Goal: Information Seeking & Learning: Learn about a topic

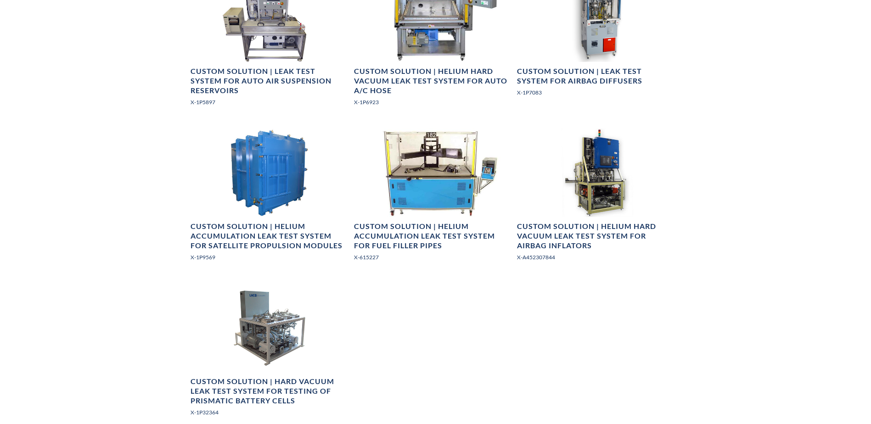
scroll to position [1239, 0]
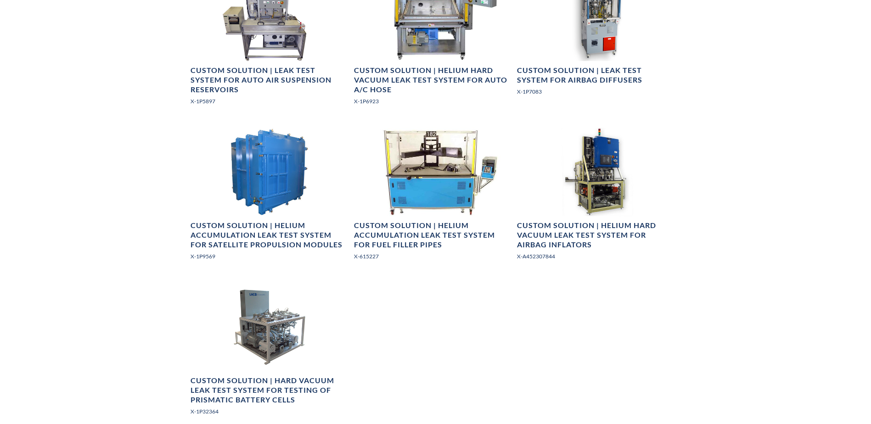
drag, startPoint x: 502, startPoint y: 348, endPoint x: 470, endPoint y: 331, distance: 37.0
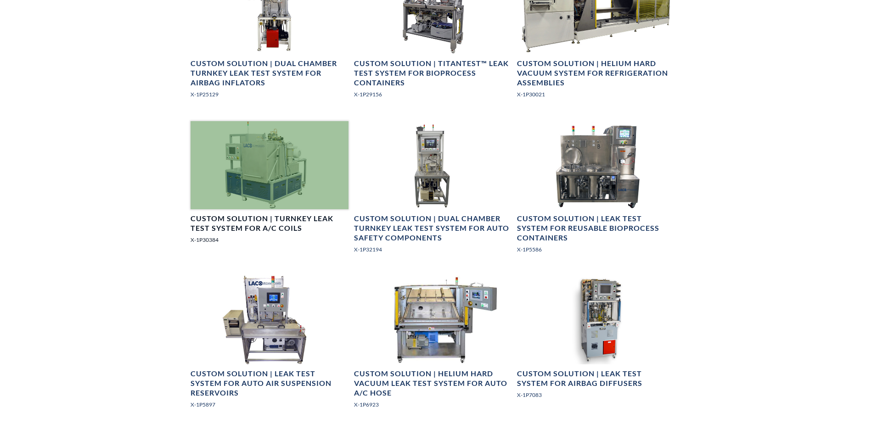
scroll to position [918, 0]
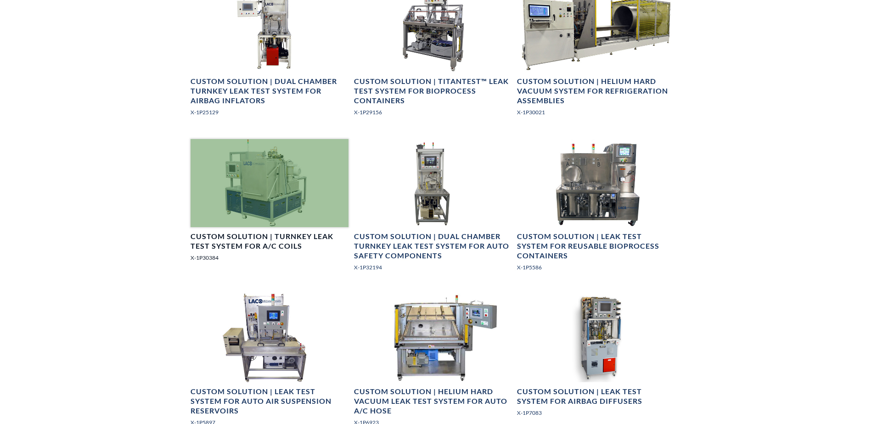
click at [290, 235] on h4 "Custom Solution | Turnkey Leak Test System for A/C Coils" at bounding box center [268, 241] width 157 height 19
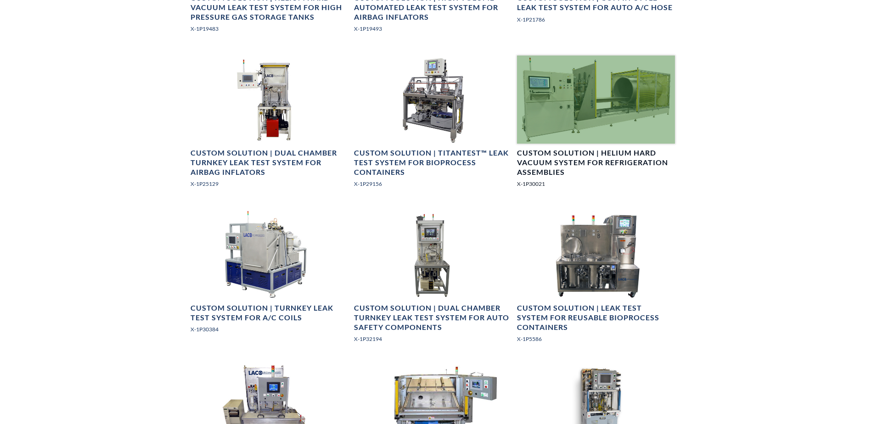
scroll to position [826, 0]
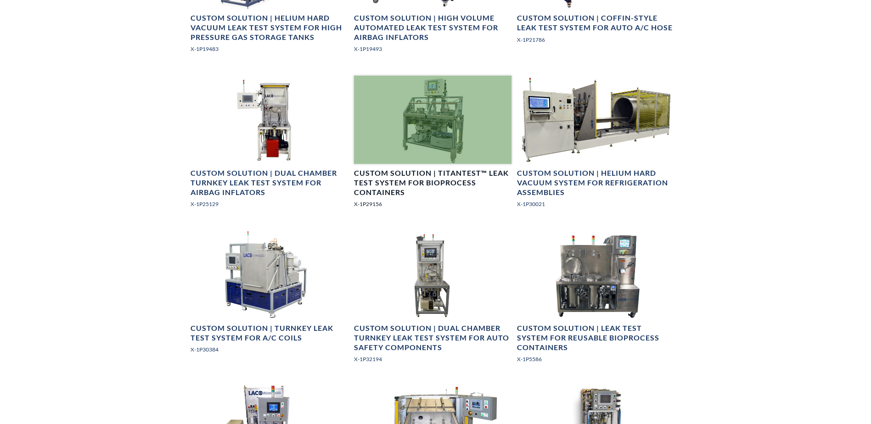
click at [433, 185] on h4 "Custom Solution | TITANTEST™ Leak Test System for Bioprocess Containers" at bounding box center [432, 182] width 157 height 28
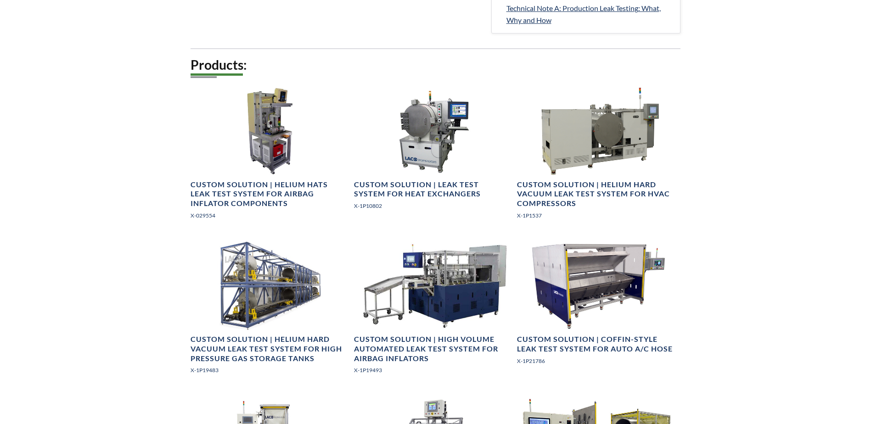
scroll to position [275, 0]
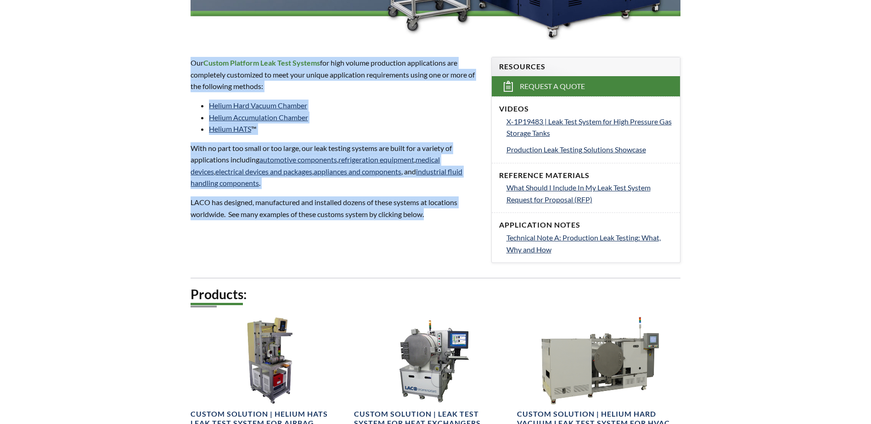
drag, startPoint x: 181, startPoint y: 62, endPoint x: 468, endPoint y: 220, distance: 328.1
copy div "Our Custom Platform Leak Test Systems for high volume production applications a…"
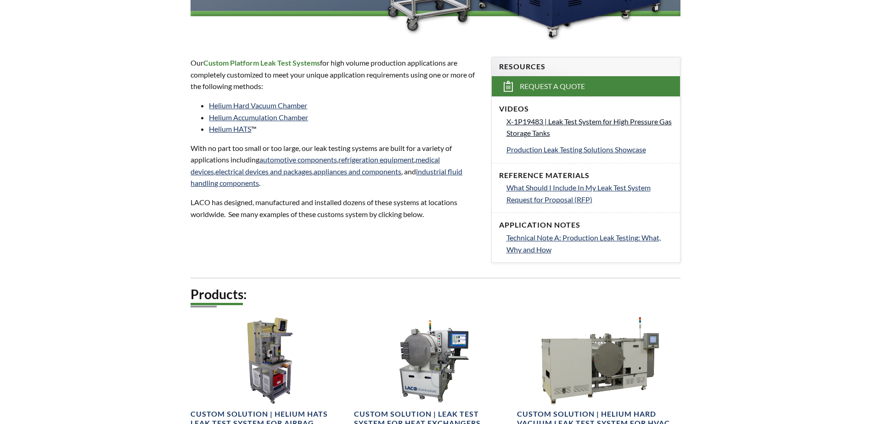
click at [619, 120] on span "X-1P19483 | Leak Test System for High Pressure Gas Storage Tanks" at bounding box center [588, 127] width 165 height 21
click at [590, 191] on span "What Should I Include In My Leak Test System Request for Proposal (RFP)" at bounding box center [578, 193] width 144 height 21
click at [563, 237] on span "Technical Note A: Production Leak Testing: What, Why and How" at bounding box center [583, 243] width 154 height 21
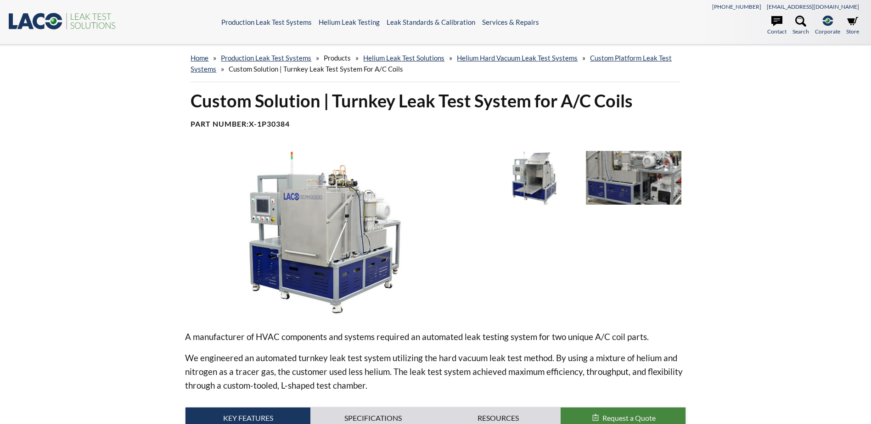
click at [626, 182] on img at bounding box center [633, 178] width 95 height 54
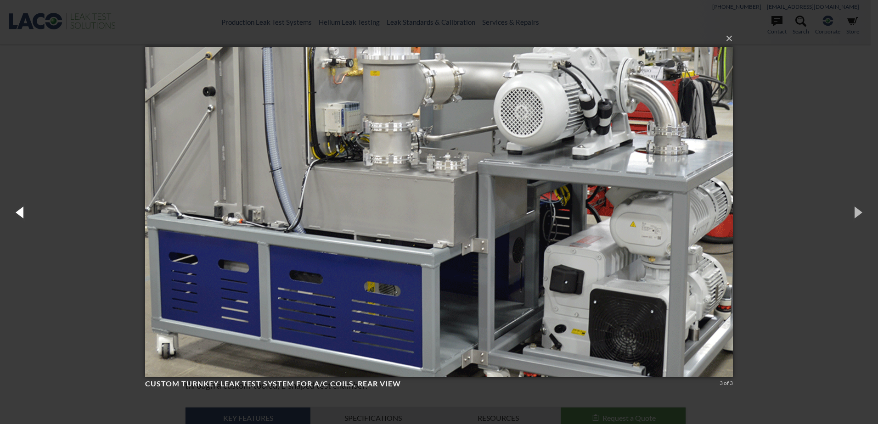
click at [18, 217] on button "button" at bounding box center [20, 212] width 41 height 50
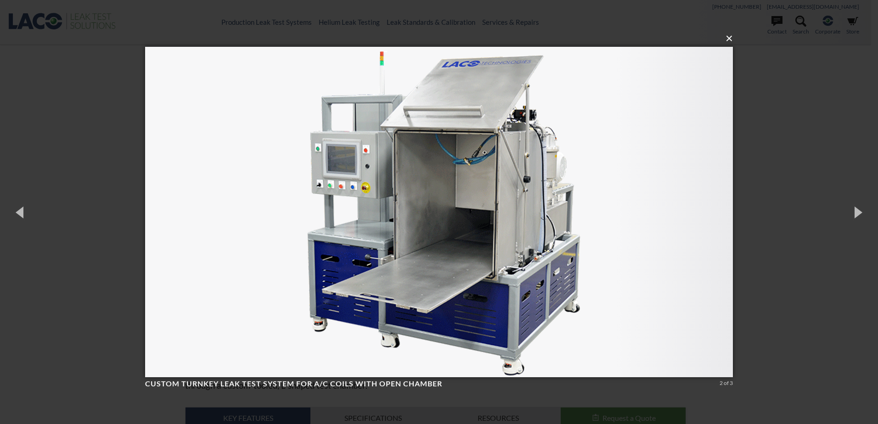
click at [731, 39] on button "×" at bounding box center [442, 38] width 588 height 20
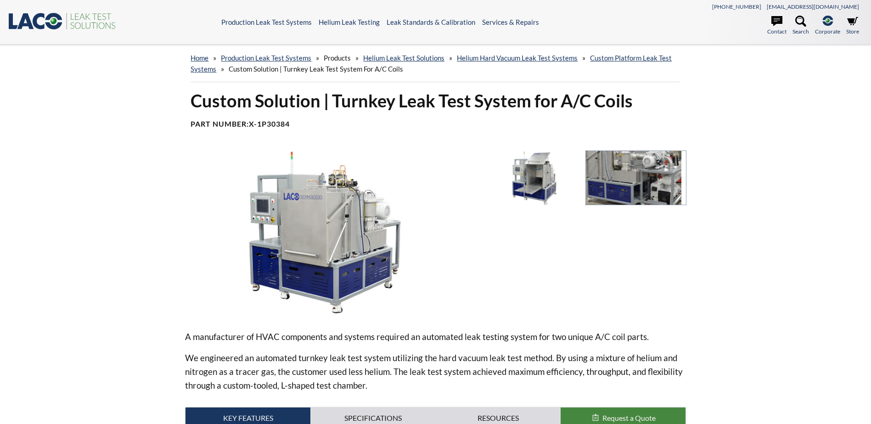
scroll to position [92, 0]
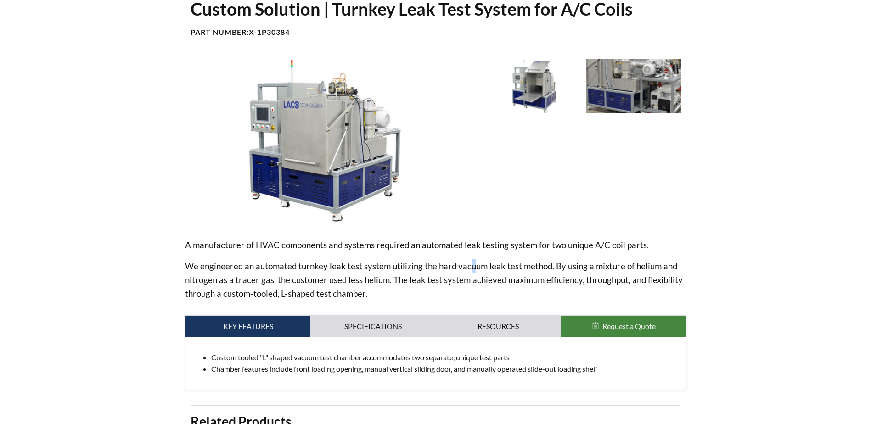
drag, startPoint x: 133, startPoint y: 268, endPoint x: 473, endPoint y: 253, distance: 340.4
click at [473, 253] on div "A manufacturer of HVAC components and systems required an automated leak testin…" at bounding box center [435, 269] width 500 height 62
drag, startPoint x: 473, startPoint y: 253, endPoint x: 404, endPoint y: 322, distance: 97.4
click at [404, 322] on link "Specifications" at bounding box center [372, 326] width 125 height 21
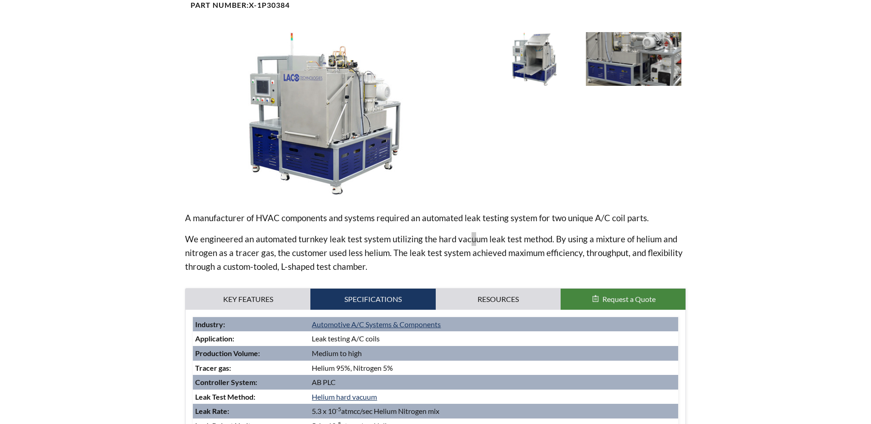
scroll to position [321, 0]
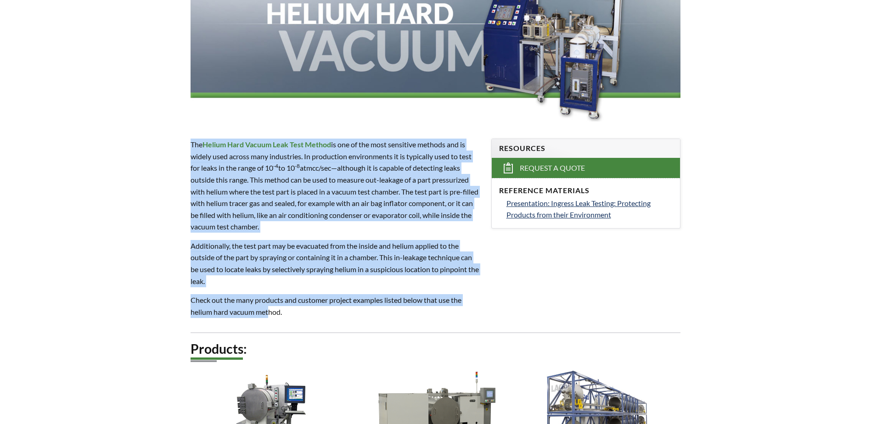
scroll to position [184, 0]
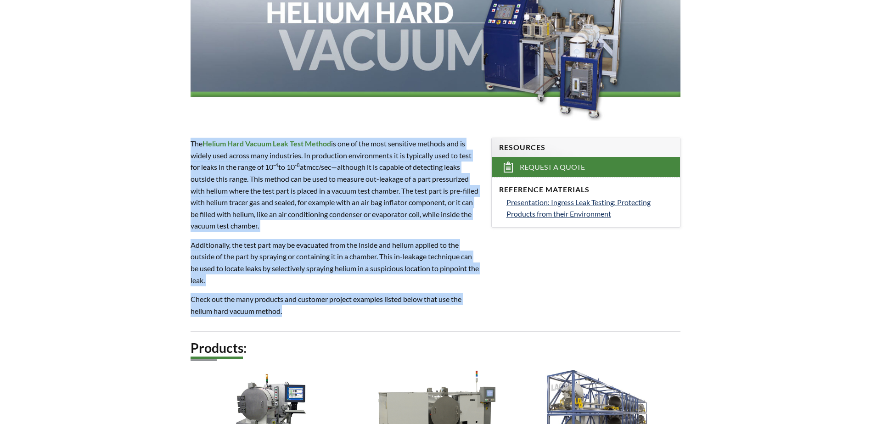
drag, startPoint x: 187, startPoint y: 280, endPoint x: 320, endPoint y: 314, distance: 137.2
click at [320, 314] on div "The Helium Hard Vacuum Leak Test Method is one of the most sensitive methods an…" at bounding box center [335, 227] width 300 height 208
copy div "The Helium Hard Vacuum Leak Test Method is one of the most sensitive methods an…"
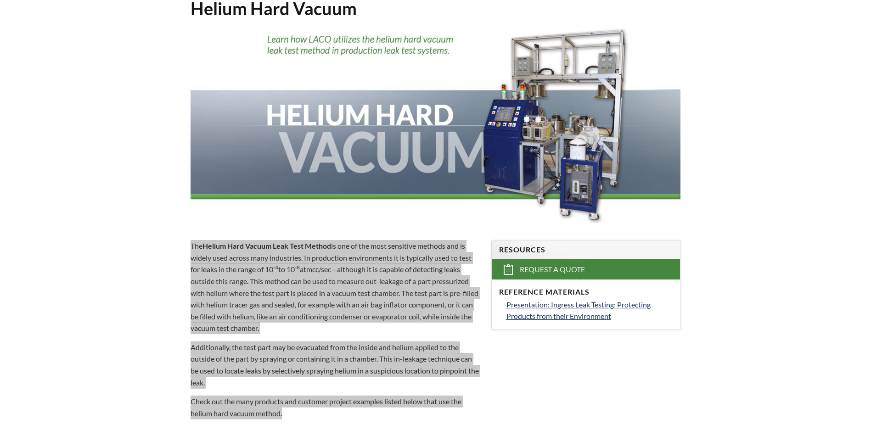
scroll to position [0, 0]
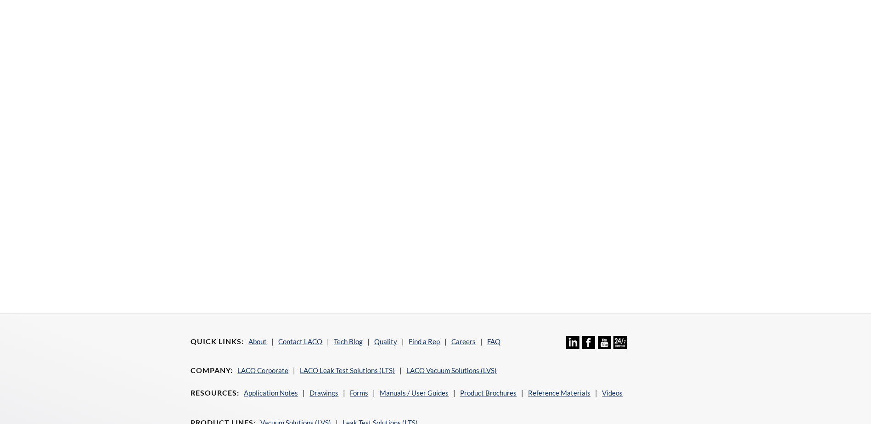
scroll to position [46, 0]
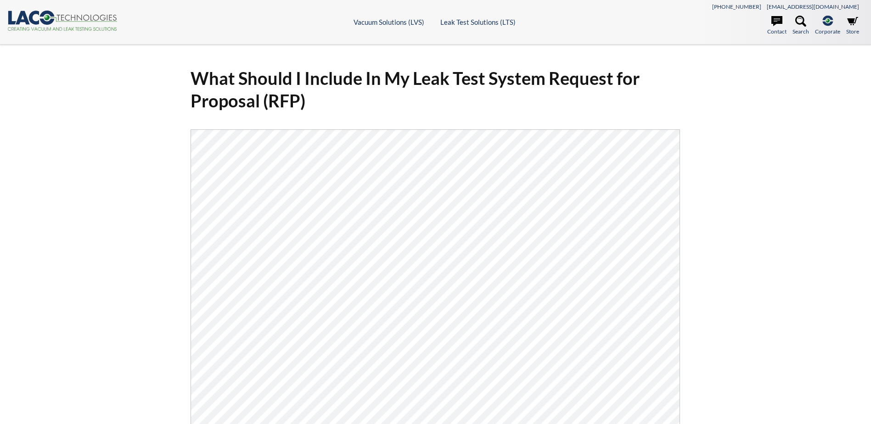
scroll to position [138, 0]
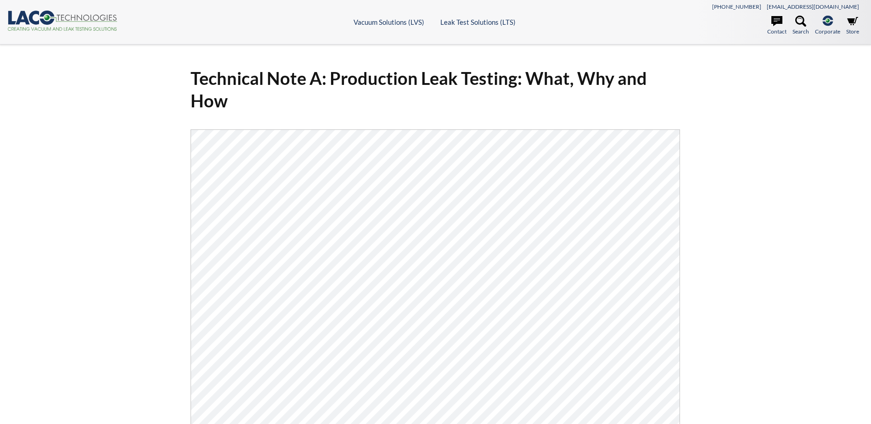
drag, startPoint x: 848, startPoint y: 165, endPoint x: 801, endPoint y: -32, distance: 202.0
